Goal: Information Seeking & Learning: Learn about a topic

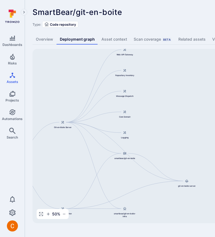
drag, startPoint x: 164, startPoint y: 86, endPoint x: 49, endPoint y: 79, distance: 115.6
click at [49, 79] on div "git-en-boite-server smartbear/git-en-boite Git-en-Boite Server git-en-boite Git…" at bounding box center [213, 136] width 360 height 174
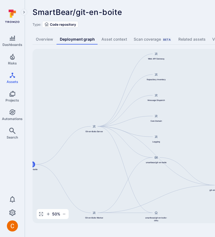
drag, startPoint x: 158, startPoint y: 102, endPoint x: 95, endPoint y: 102, distance: 63.5
click at [95, 102] on div "git-en-boite-server smartbear/git-en-boite Git-en-Boite Server git-en-boite Git…" at bounding box center [213, 136] width 360 height 174
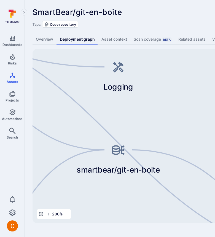
drag, startPoint x: 166, startPoint y: 149, endPoint x: 165, endPoint y: 117, distance: 31.8
click at [166, 116] on div "git-en-boite-server smartbear/git-en-boite Git-en-Boite Server git-en-boite Git…" at bounding box center [213, 136] width 360 height 174
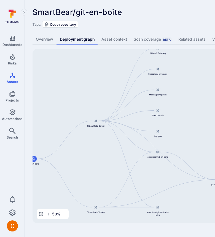
drag, startPoint x: 180, startPoint y: 198, endPoint x: 90, endPoint y: 193, distance: 89.6
click at [90, 193] on div "git-en-boite-server smartbear/git-en-boite Git-en-Boite Server git-en-boite Git…" at bounding box center [213, 136] width 360 height 174
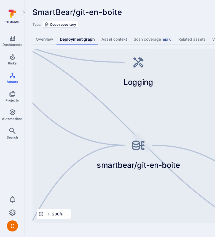
drag, startPoint x: 190, startPoint y: 107, endPoint x: 166, endPoint y: 94, distance: 26.8
click at [166, 94] on div "git-en-boite-server smartbear/git-en-boite Git-en-Boite Server git-en-boite Git…" at bounding box center [213, 136] width 360 height 174
click at [152, 29] on div "SmartBear/git-en-boite ... Show more Type: Code repository Overview Deployment …" at bounding box center [211, 115] width 373 height 230
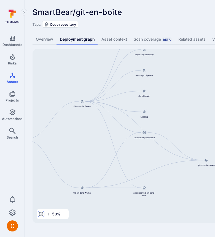
click at [41, 214] on circle "button" at bounding box center [41, 213] width 1 height 1
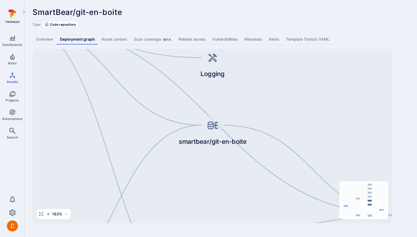
drag, startPoint x: 200, startPoint y: 143, endPoint x: 158, endPoint y: 105, distance: 56.3
click at [158, 105] on div "git-en-boite-server smartbear/git-en-boite Git-en-Boite Server git-en-boite Git…" at bounding box center [213, 136] width 360 height 174
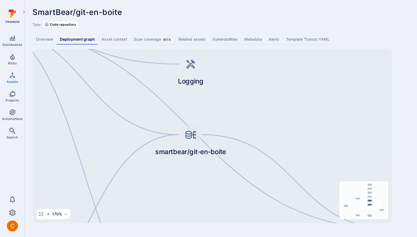
drag, startPoint x: 244, startPoint y: 162, endPoint x: 225, endPoint y: 120, distance: 45.9
click at [225, 120] on div "git-en-boite-server smartbear/git-en-boite Git-en-Boite Server git-en-boite Git…" at bounding box center [213, 136] width 360 height 174
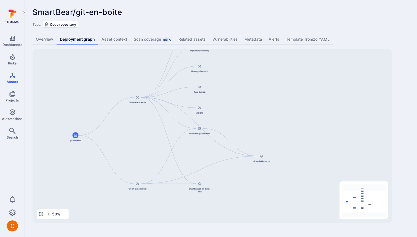
drag, startPoint x: 198, startPoint y: 198, endPoint x: 202, endPoint y: 147, distance: 51.0
click at [202, 147] on div "git-en-boite-server smartbear/git-en-boite Git-en-Boite Server git-en-boite Git…" at bounding box center [213, 136] width 360 height 174
click at [48, 39] on link "Overview" at bounding box center [45, 39] width 24 height 10
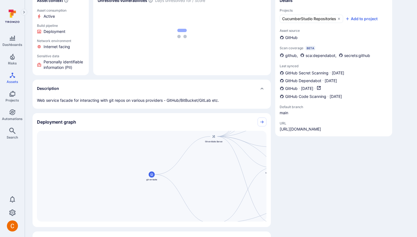
scroll to position [58, 0]
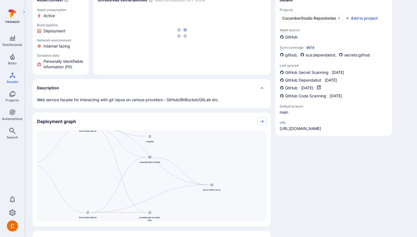
drag, startPoint x: 222, startPoint y: 179, endPoint x: 97, endPoint y: 169, distance: 126.3
click at [96, 169] on div "git-en-boite-server smartbear/git-en-boite Git-en-Boite Server git-en-boite Git…" at bounding box center [152, 175] width 230 height 91
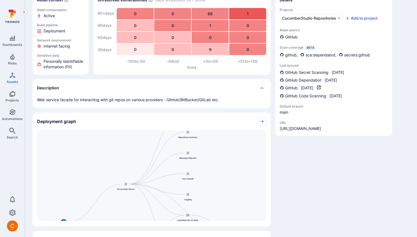
drag, startPoint x: 95, startPoint y: 163, endPoint x: 132, endPoint y: 222, distance: 69.6
click at [132, 222] on div "git-en-boite-server smartbear/git-en-boite Git-en-Boite Server git-en-boite Git…" at bounding box center [152, 178] width 238 height 96
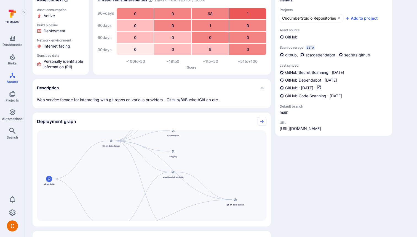
drag, startPoint x: 212, startPoint y: 188, endPoint x: 198, endPoint y: 144, distance: 46.1
click at [198, 144] on div "git-en-boite-server smartbear/git-en-boite Git-en-Boite Server git-en-boite Git…" at bounding box center [152, 175] width 230 height 91
click at [274, 72] on div "Asset context Asset consumption Active Build pipeline Deployment Network enviro…" at bounding box center [221, 187] width 377 height 392
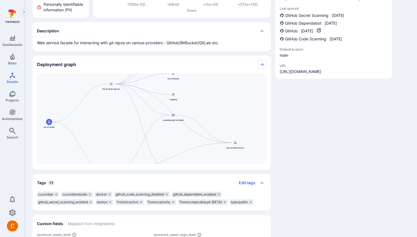
scroll to position [120, 0]
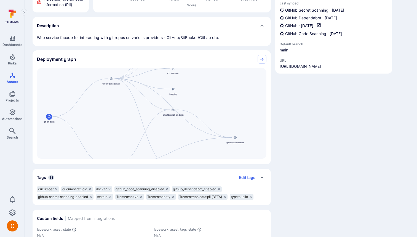
click at [274, 118] on div "Asset context Asset consumption Active Build pipeline Deployment Network enviro…" at bounding box center [221, 125] width 377 height 392
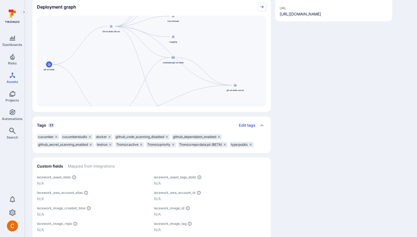
scroll to position [175, 0]
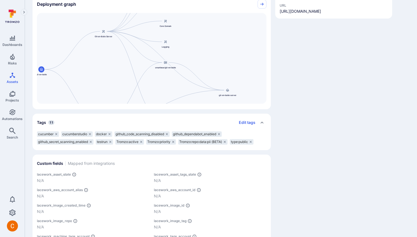
drag, startPoint x: 133, startPoint y: 53, endPoint x: 125, endPoint y: 61, distance: 10.9
click at [125, 61] on div "git-en-boite-server smartbear/git-en-boite Git-en-Boite Server git-en-boite Git…" at bounding box center [152, 58] width 230 height 91
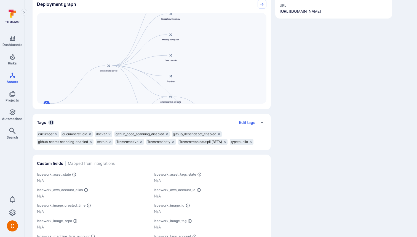
drag, startPoint x: 182, startPoint y: 15, endPoint x: 193, endPoint y: 47, distance: 33.6
click at [193, 47] on div "git-en-boite-server smartbear/git-en-boite Git-en-Boite Server git-en-boite Git…" at bounding box center [152, 58] width 230 height 91
drag, startPoint x: 205, startPoint y: 77, endPoint x: 205, endPoint y: 38, distance: 38.9
click at [205, 38] on div "git-en-boite-server smartbear/git-en-boite Git-en-Boite Server git-en-boite Git…" at bounding box center [152, 58] width 230 height 91
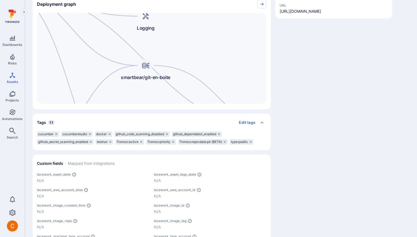
drag, startPoint x: 176, startPoint y: 67, endPoint x: 187, endPoint y: 51, distance: 19.2
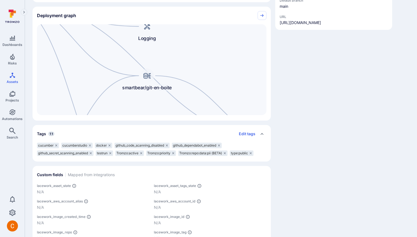
scroll to position [91, 0]
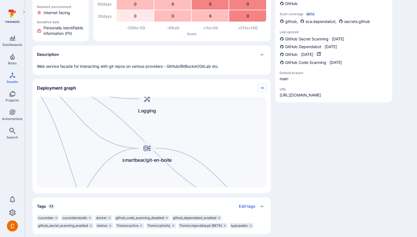
click at [273, 126] on div "Asset context Asset consumption Active Build pipeline Deployment Network enviro…" at bounding box center [221, 154] width 377 height 392
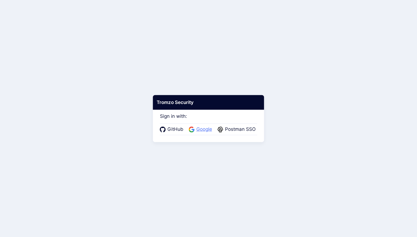
click at [198, 129] on span "Google" at bounding box center [204, 129] width 19 height 7
